Goal: Transaction & Acquisition: Purchase product/service

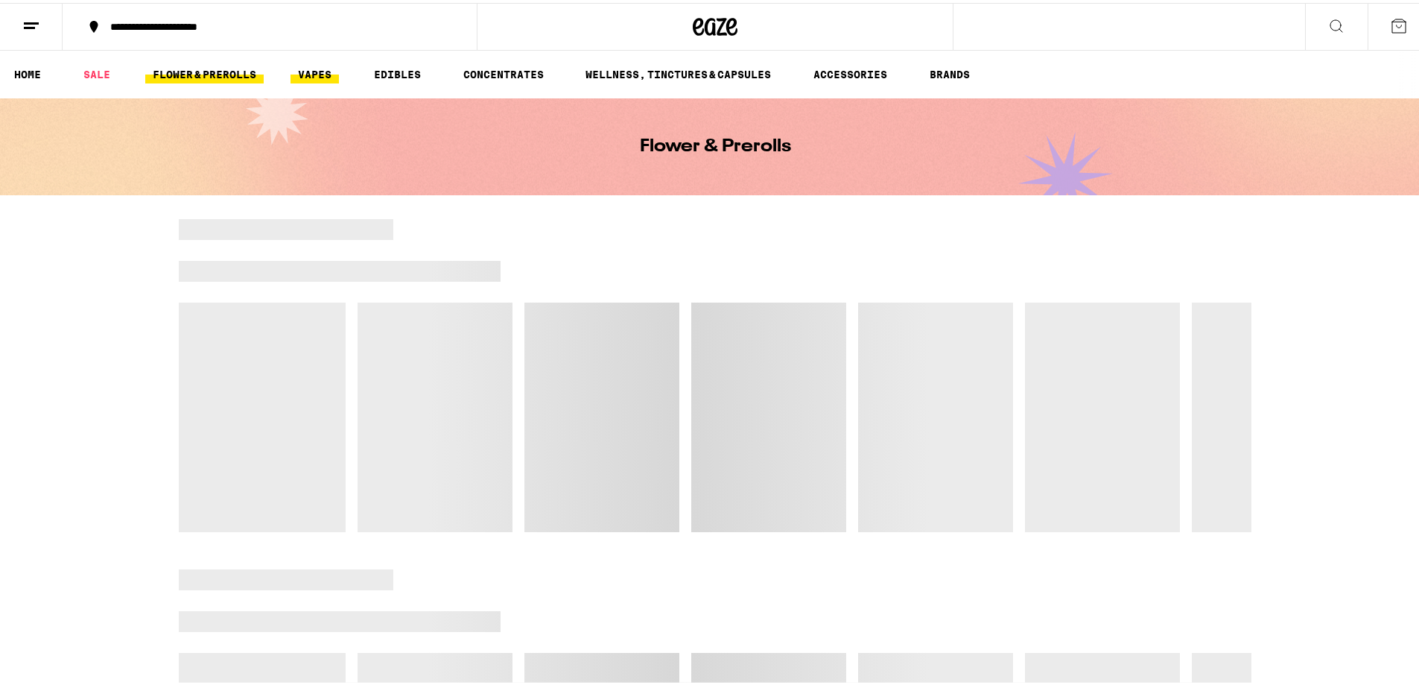
click at [317, 69] on link "VAPES" at bounding box center [315, 72] width 48 height 18
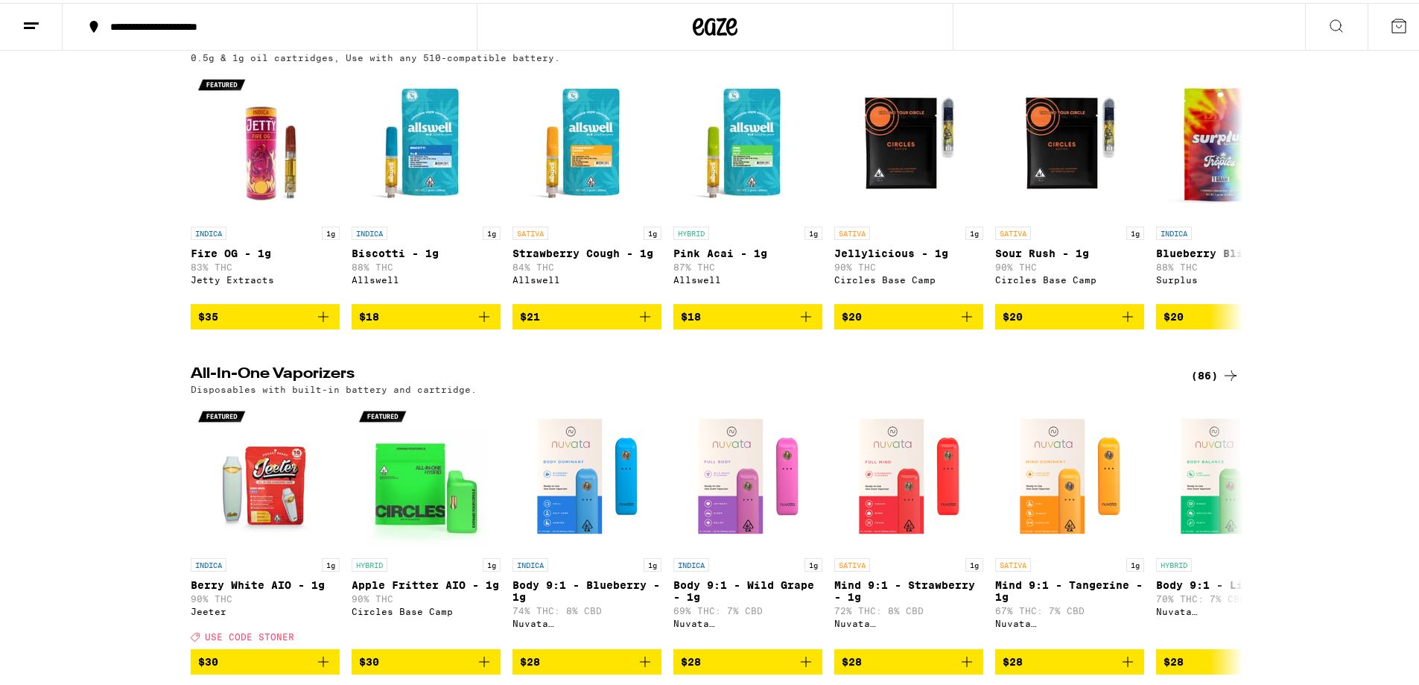
scroll to position [298, 0]
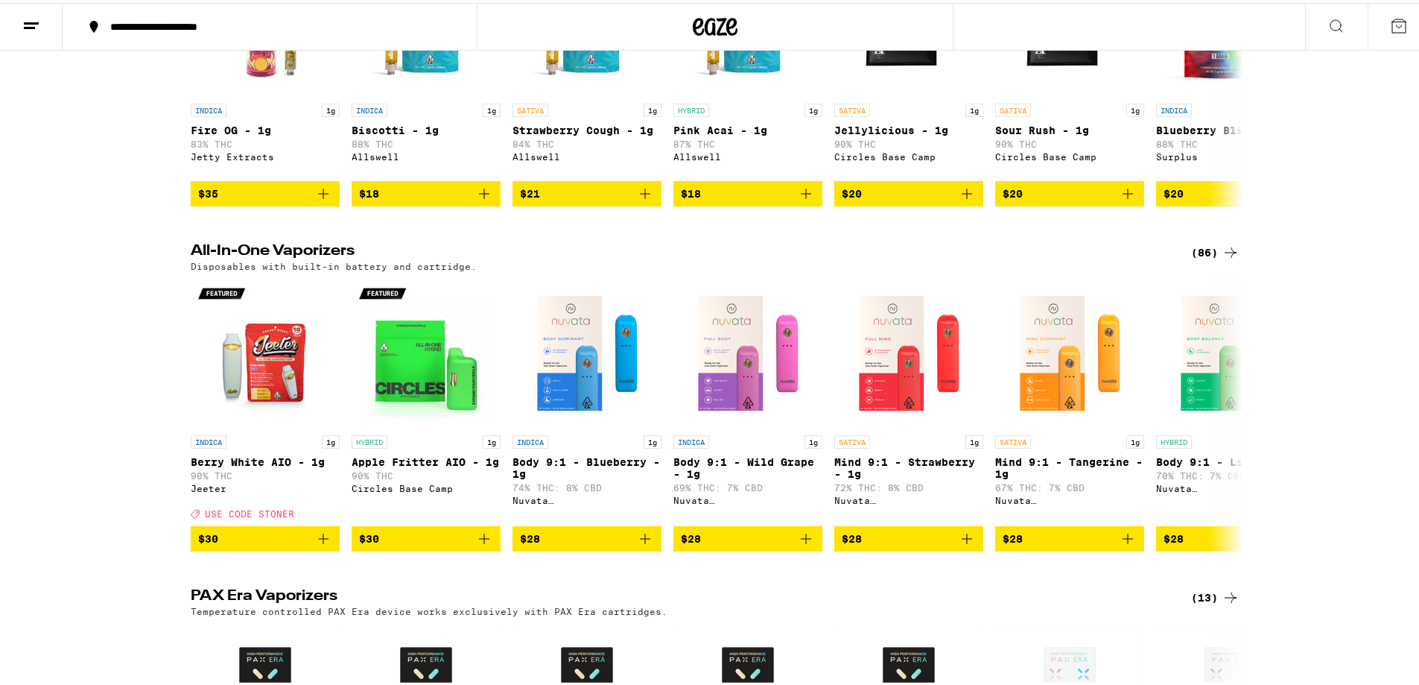
click at [1222, 255] on icon at bounding box center [1231, 250] width 18 height 18
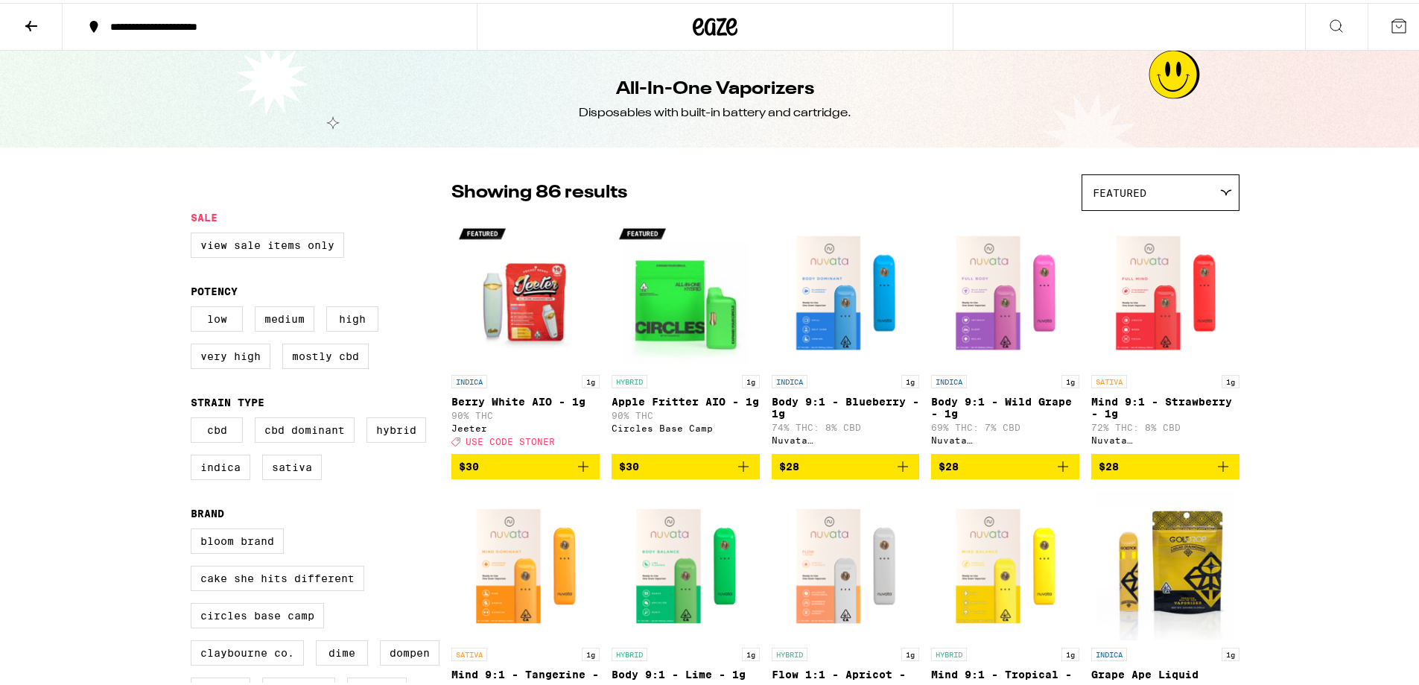
click at [1124, 197] on div "Featured" at bounding box center [1160, 189] width 156 height 35
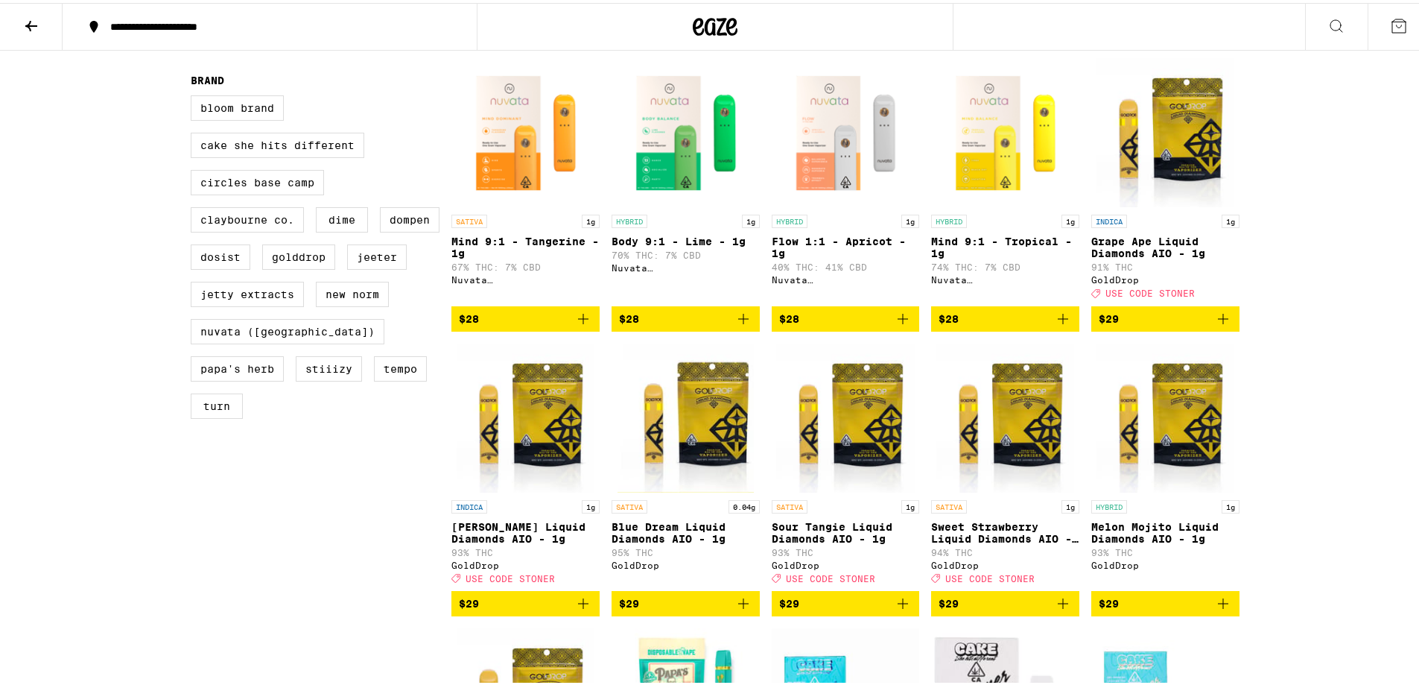
scroll to position [74, 0]
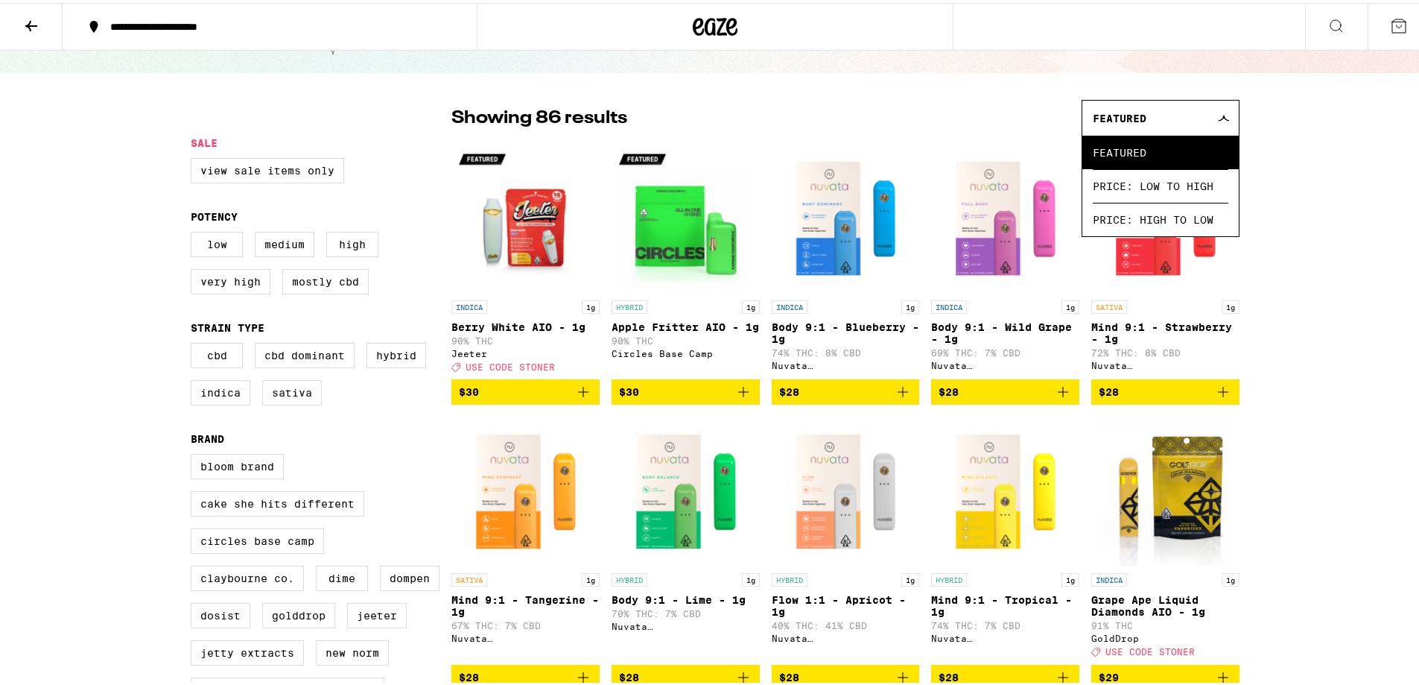
click at [735, 398] on icon "Add to bag" at bounding box center [744, 389] width 18 height 18
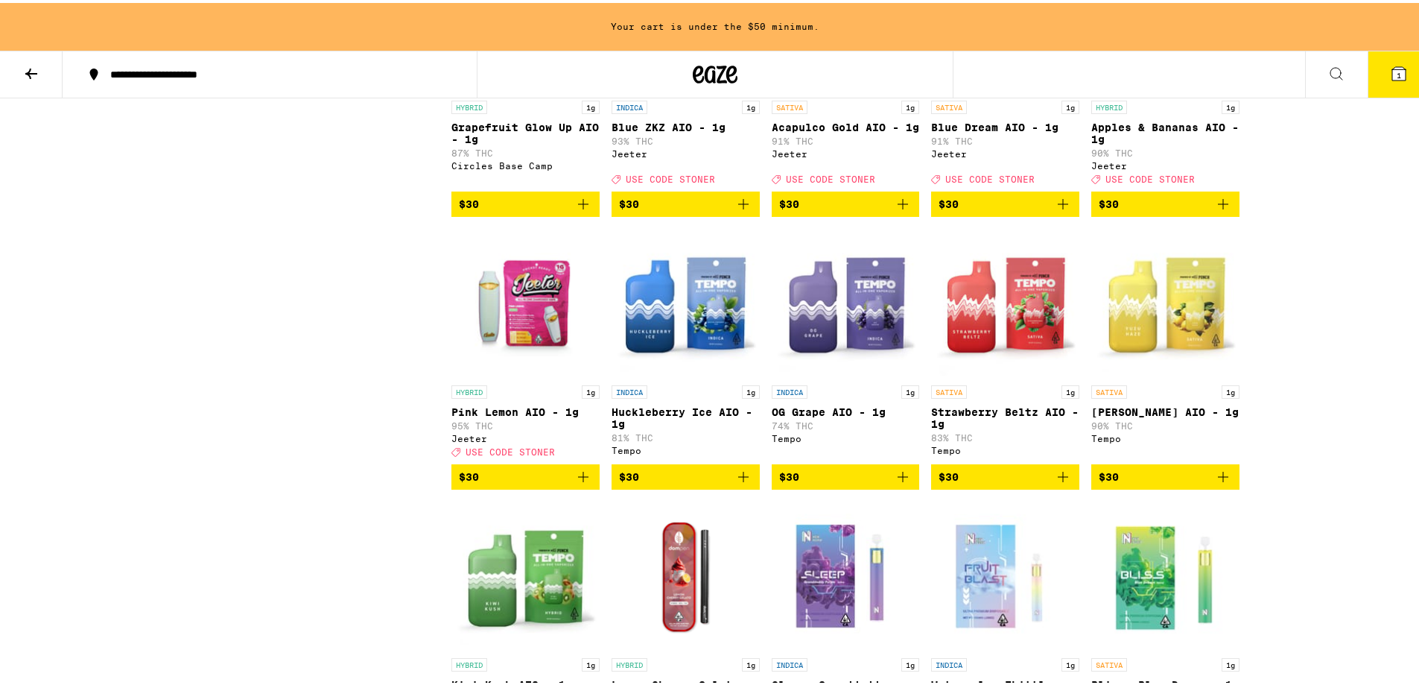
scroll to position [1985, 0]
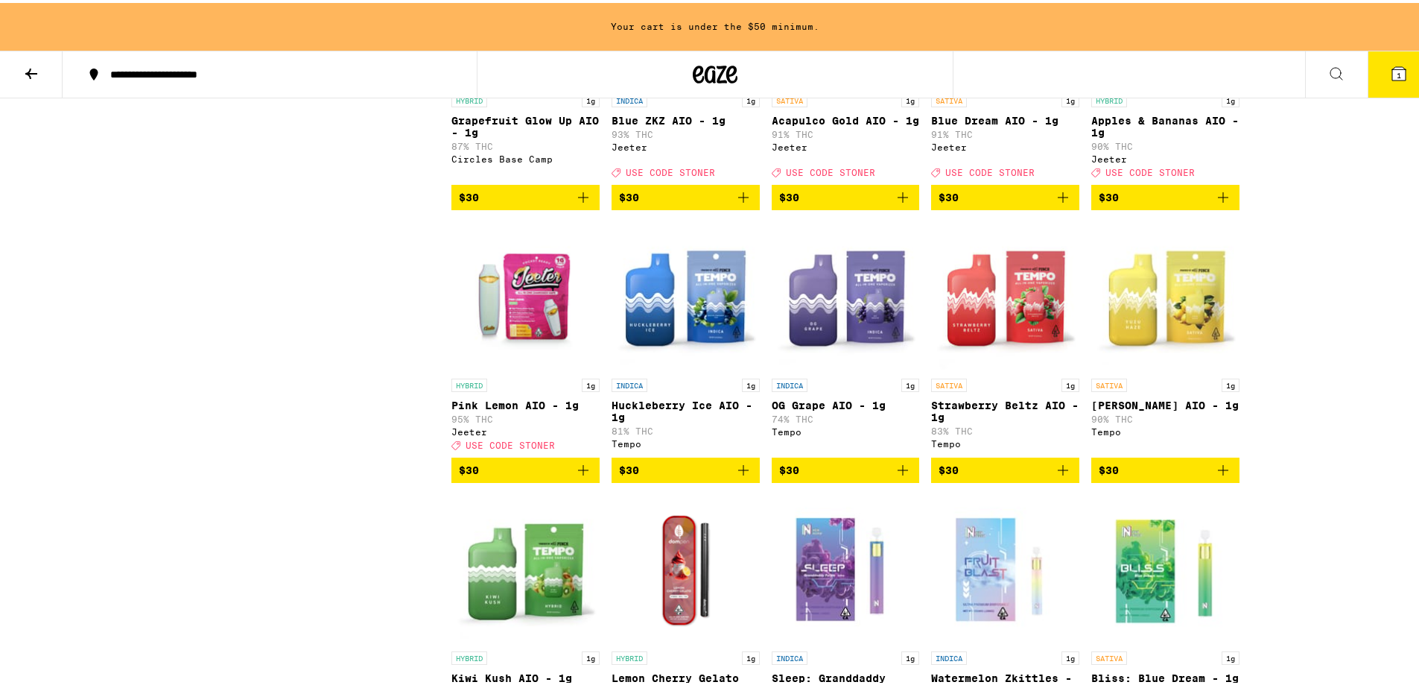
click at [1055, 476] on icon "Add to bag" at bounding box center [1063, 467] width 18 height 18
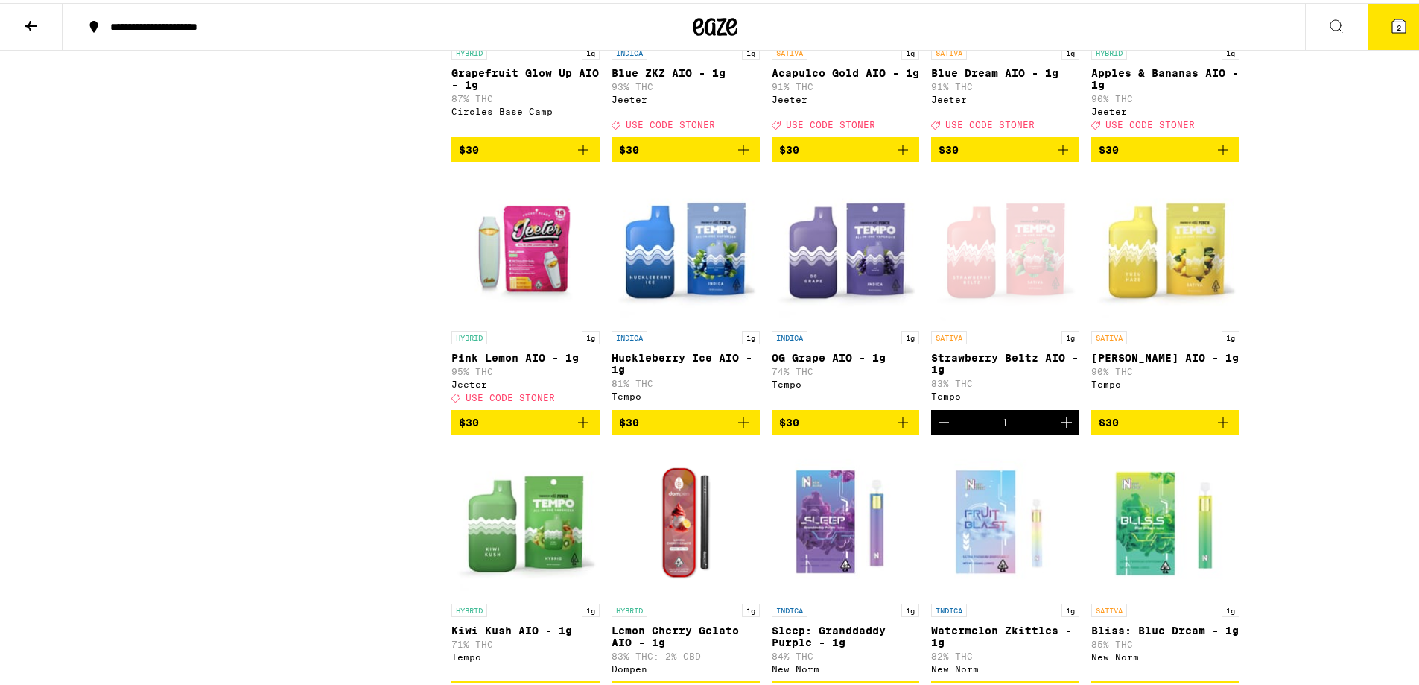
scroll to position [1937, 0]
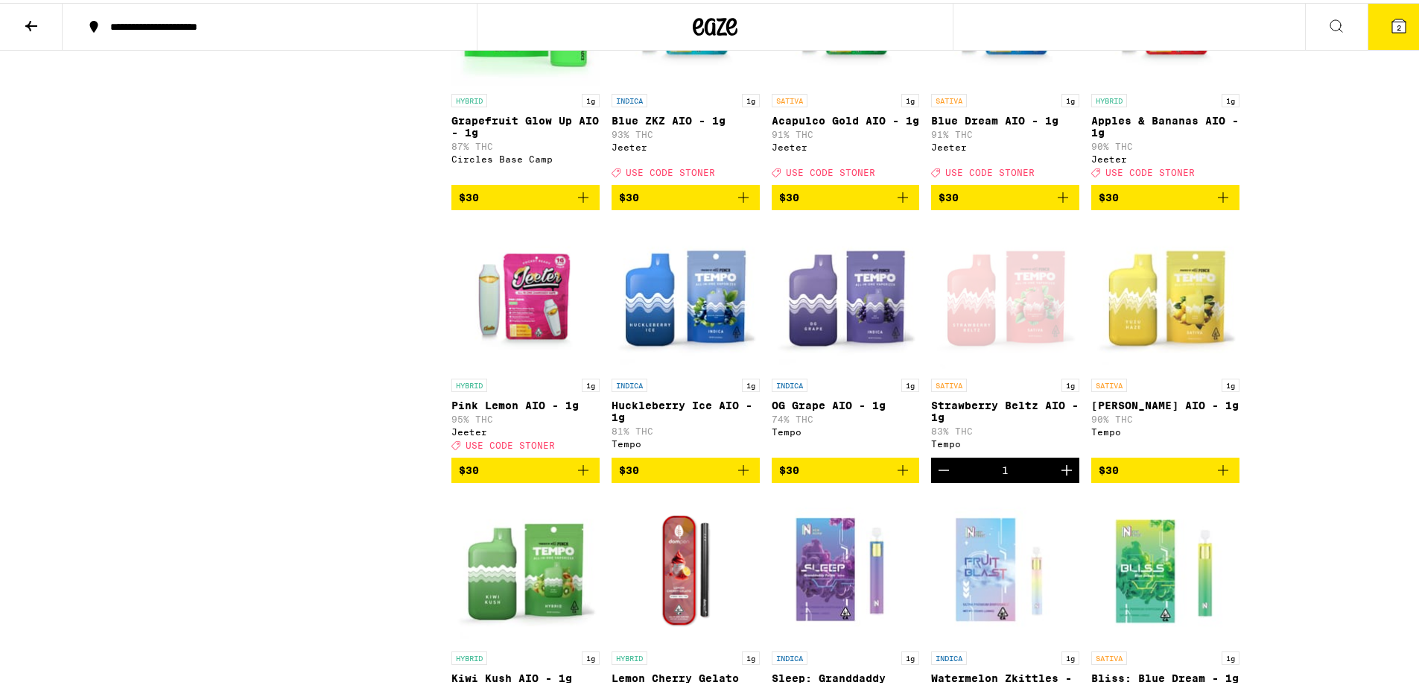
click at [894, 476] on icon "Add to bag" at bounding box center [903, 467] width 18 height 18
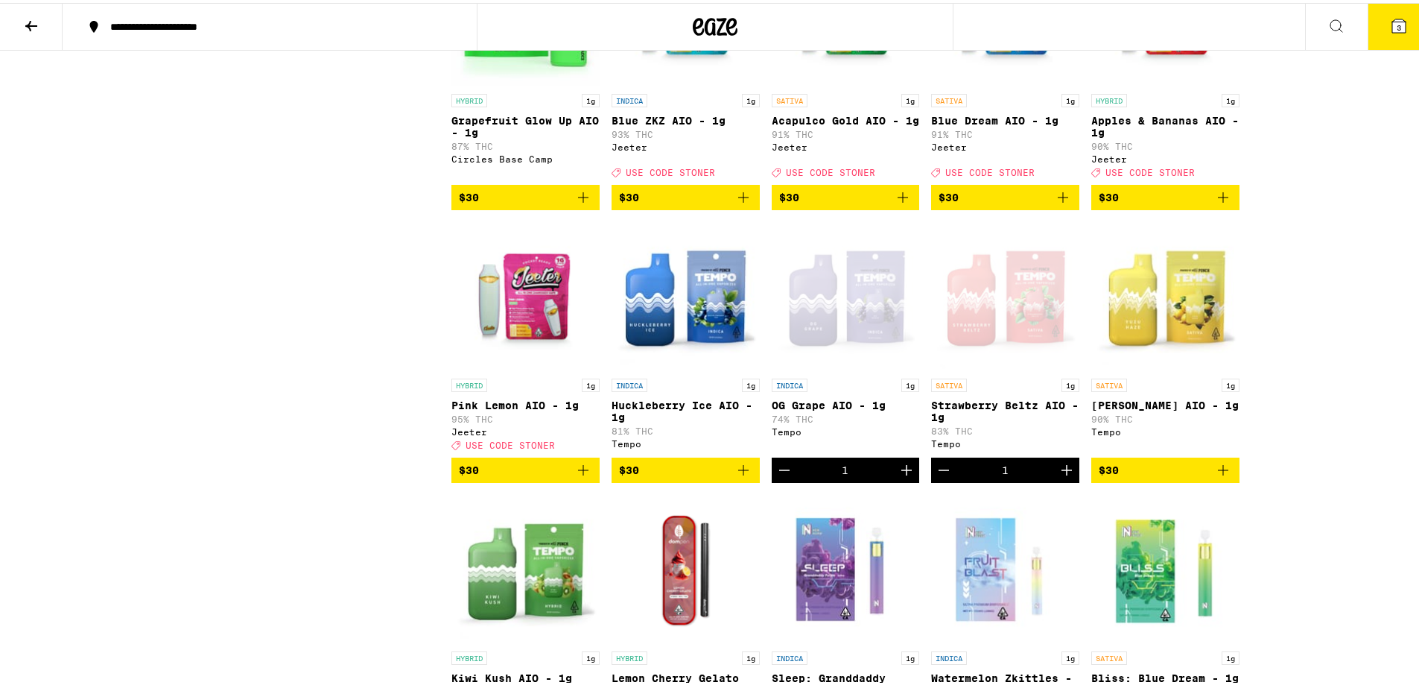
click at [1392, 22] on icon at bounding box center [1398, 22] width 13 height 13
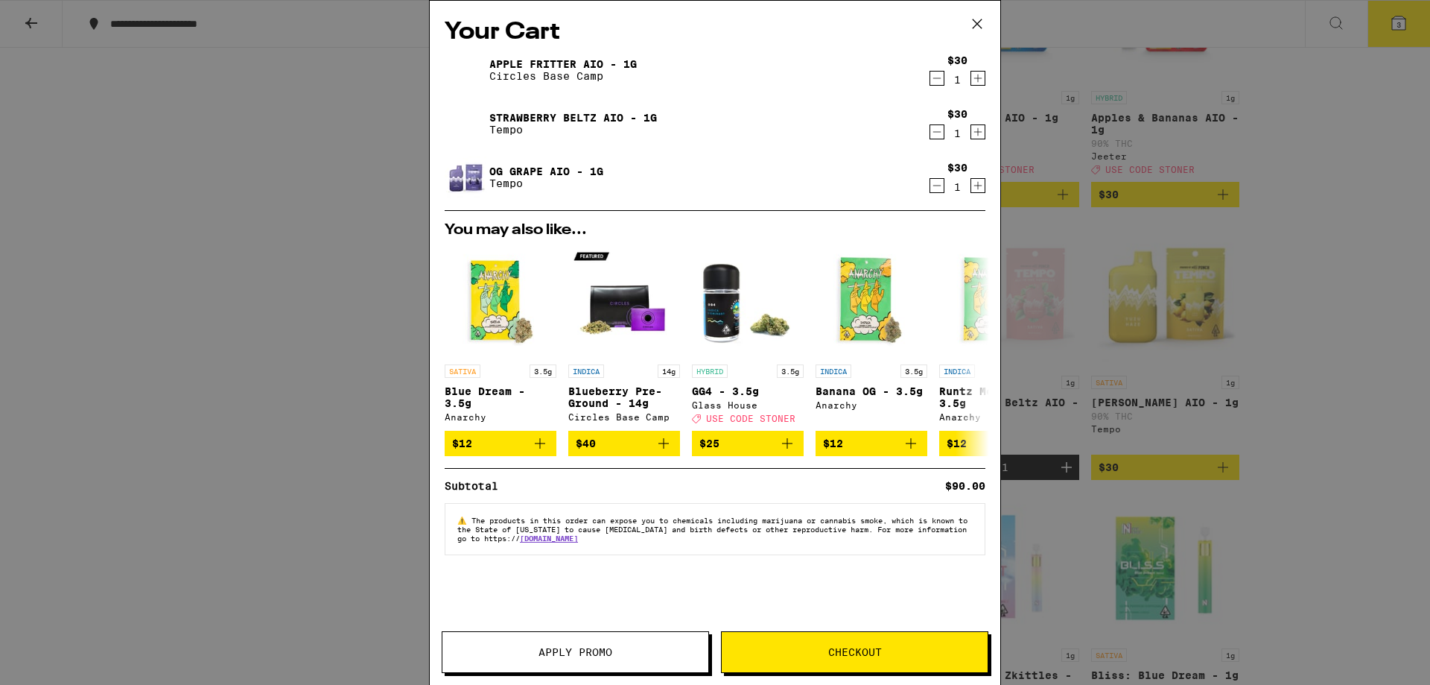
click at [975, 21] on icon at bounding box center [977, 24] width 22 height 22
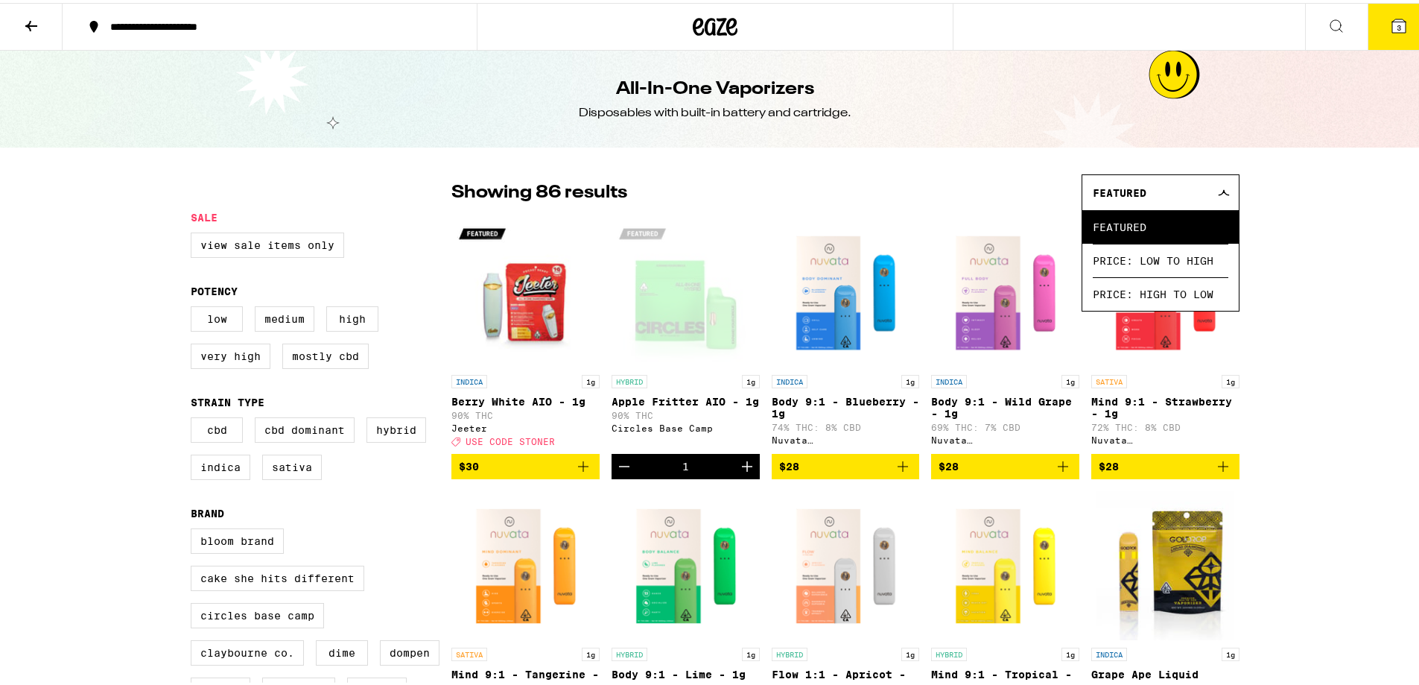
click at [35, 20] on icon at bounding box center [31, 23] width 18 height 18
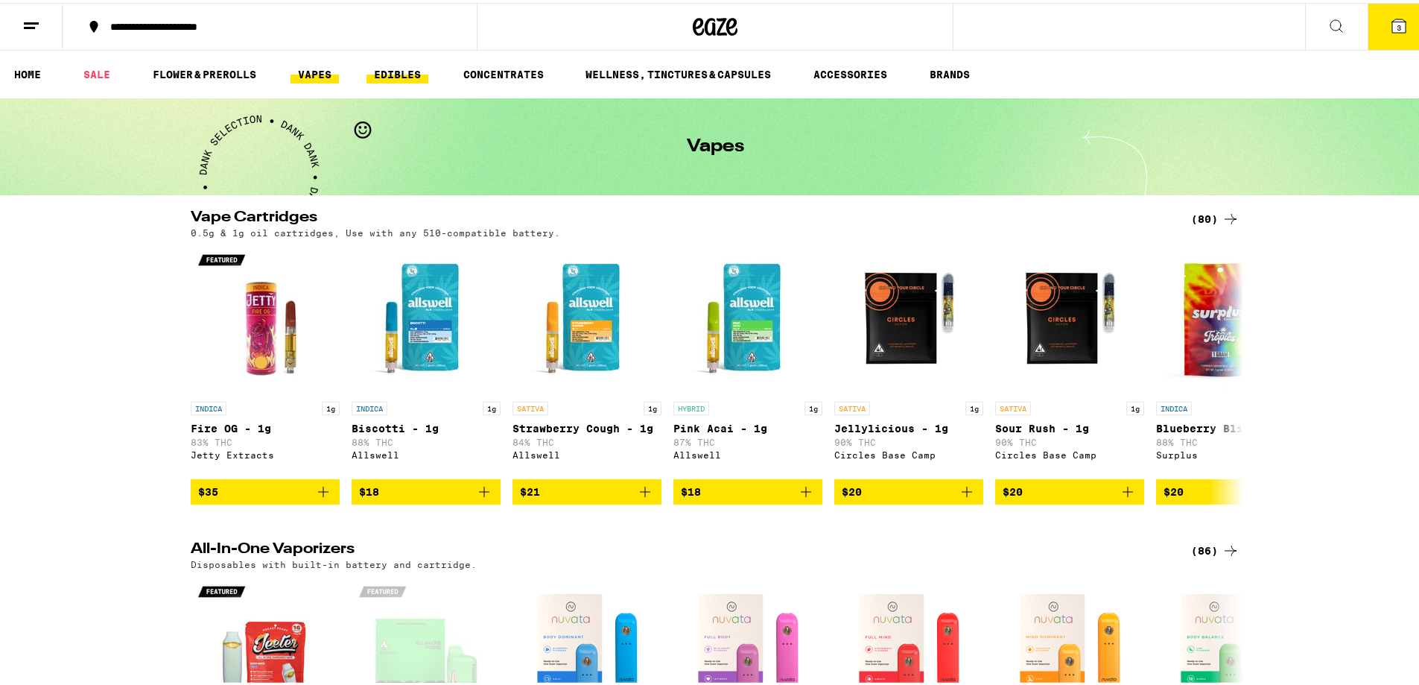
click at [399, 72] on link "EDIBLES" at bounding box center [398, 72] width 62 height 18
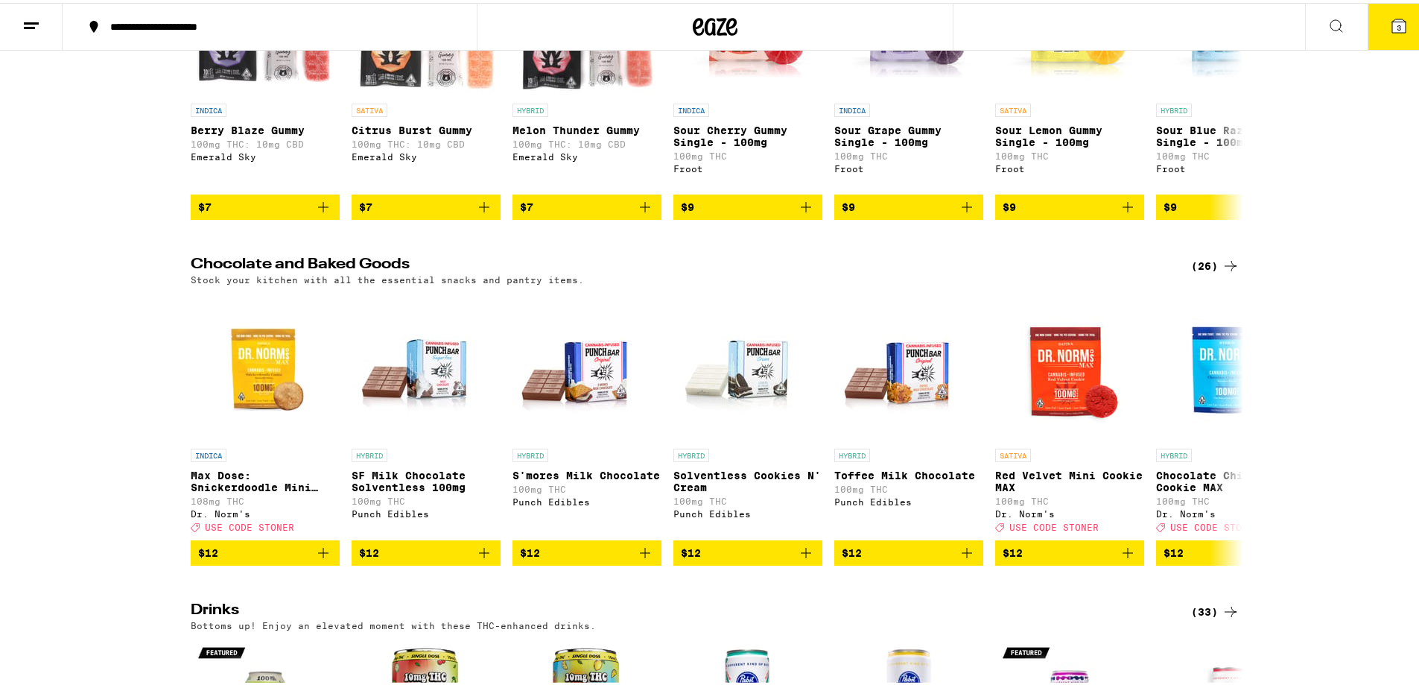
scroll to position [372, 0]
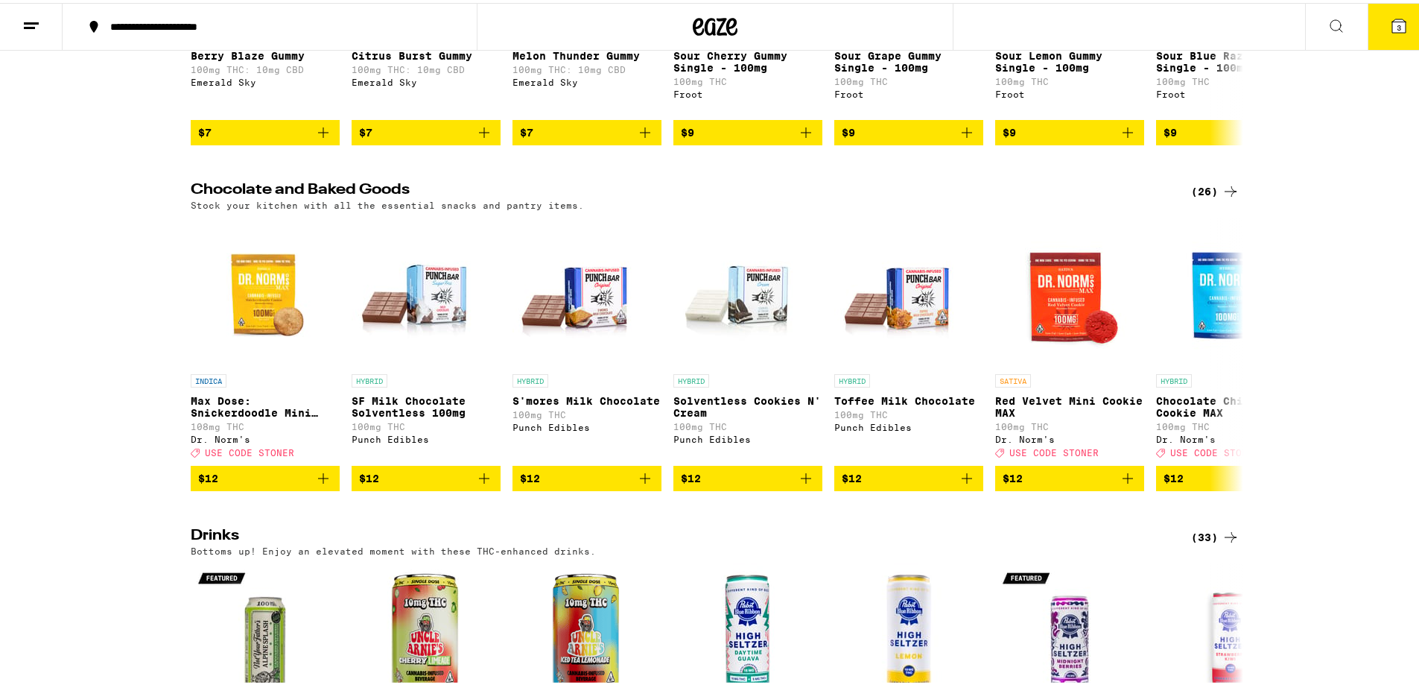
click at [1222, 197] on icon at bounding box center [1231, 189] width 18 height 18
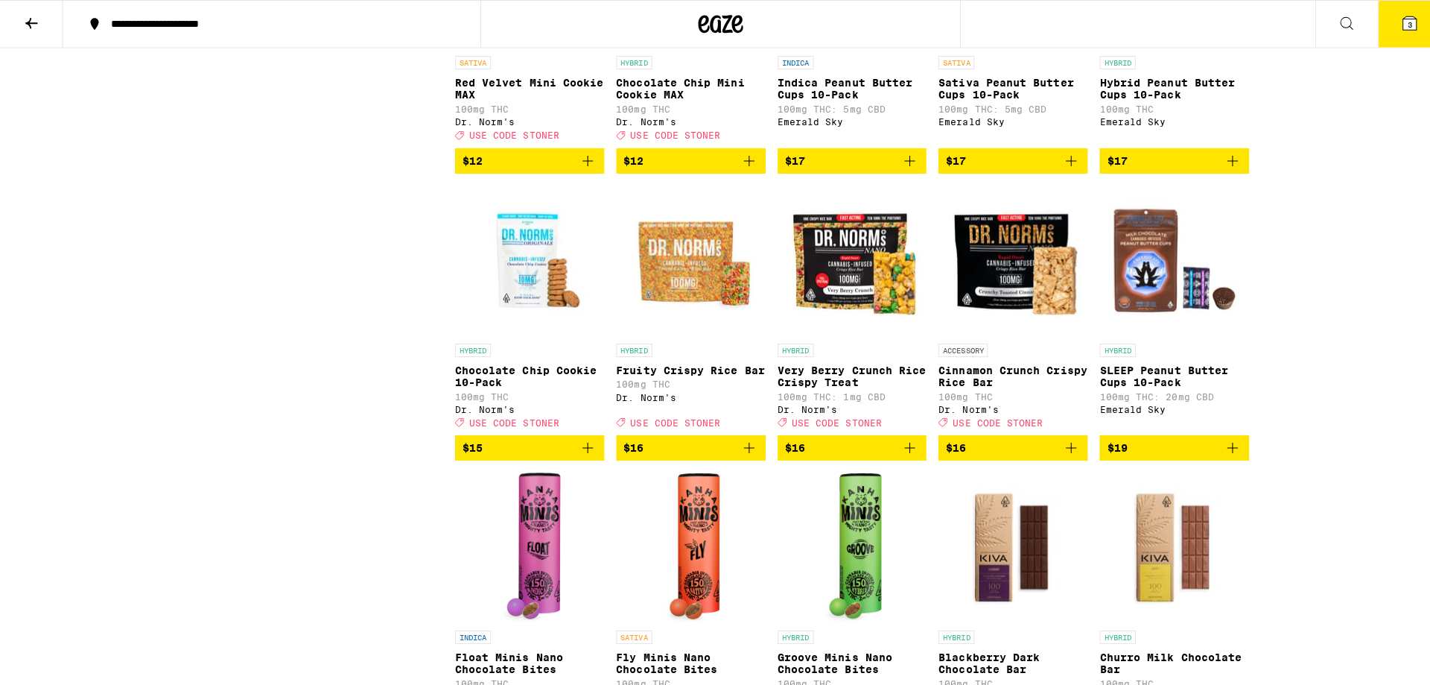
scroll to position [596, 0]
